Goal: Task Accomplishment & Management: Use online tool/utility

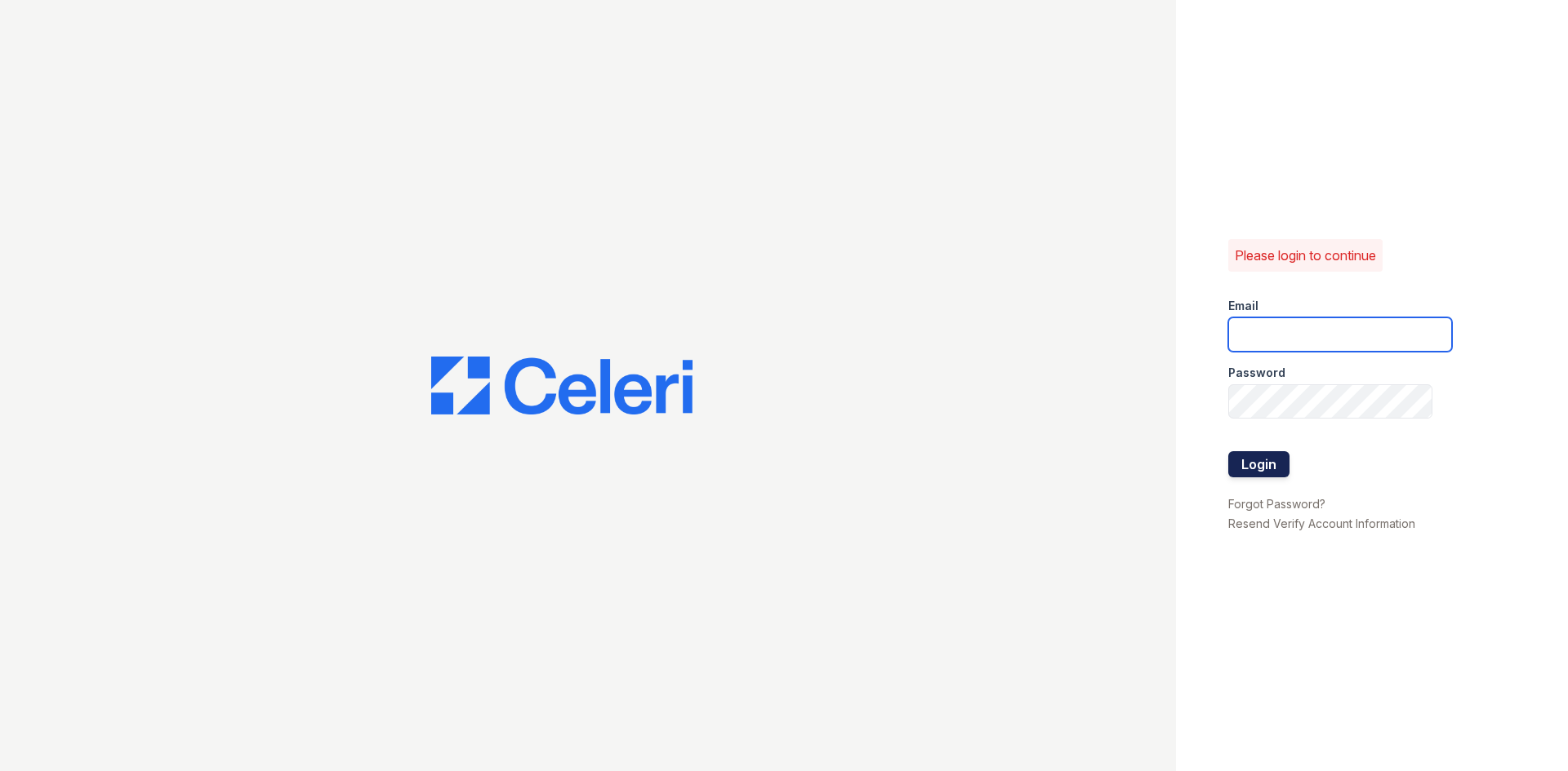
type input "renewdashpoint@trinity-pm.com"
click at [1276, 465] on button "Login" at bounding box center [1258, 465] width 61 height 26
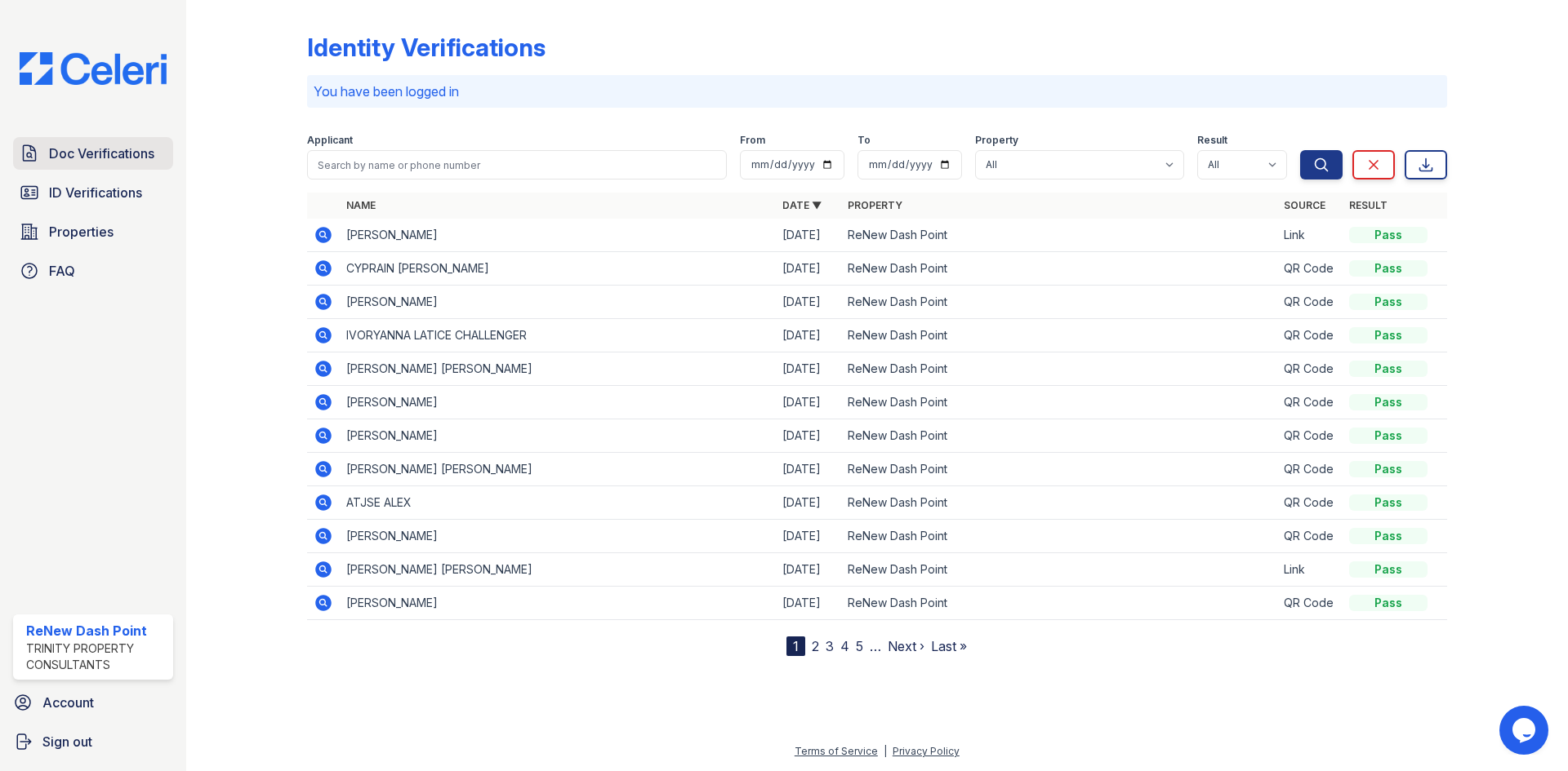
click at [97, 159] on span "Doc Verifications" at bounding box center [101, 154] width 105 height 19
